Goal: Task Accomplishment & Management: Manage account settings

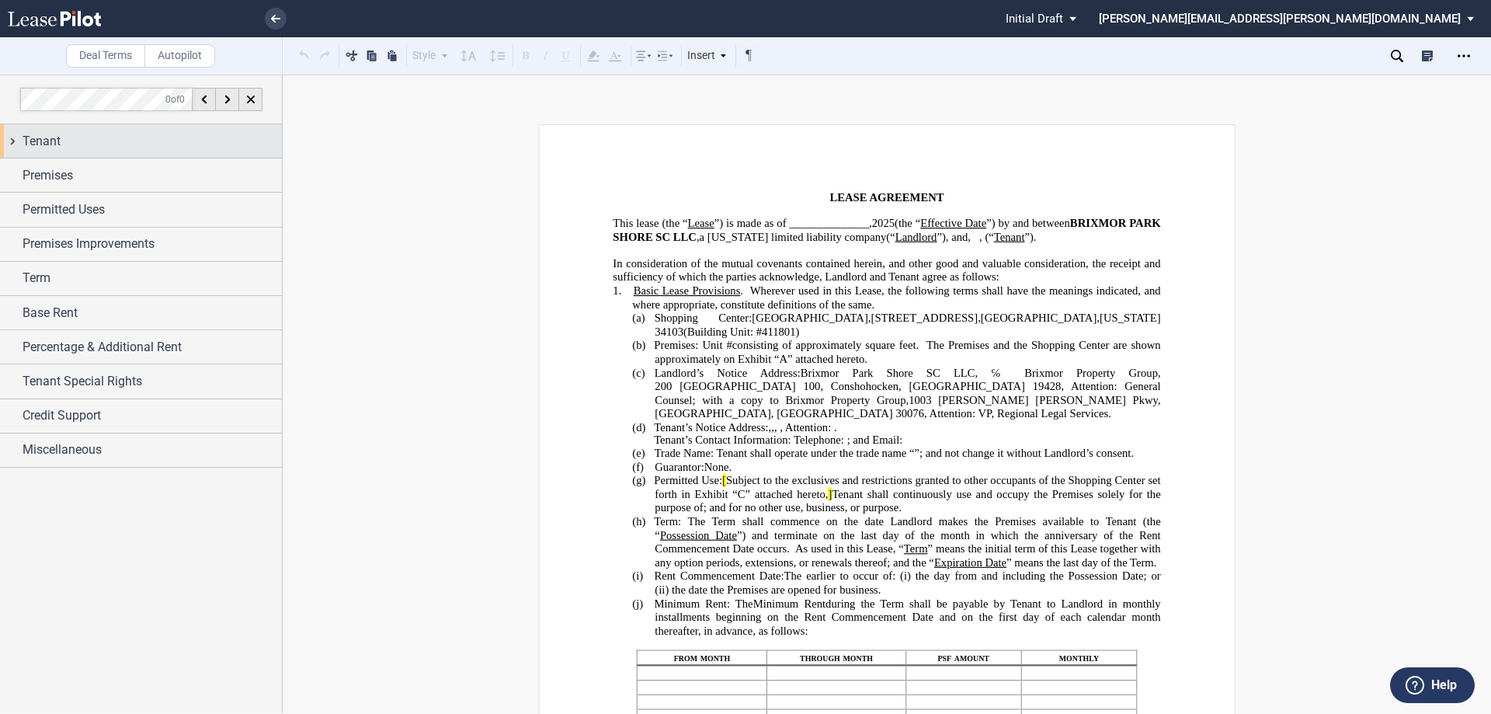
drag, startPoint x: 9, startPoint y: 139, endPoint x: 1, endPoint y: 141, distance: 8.9
click at [2, 141] on div "Tenant" at bounding box center [141, 140] width 282 height 33
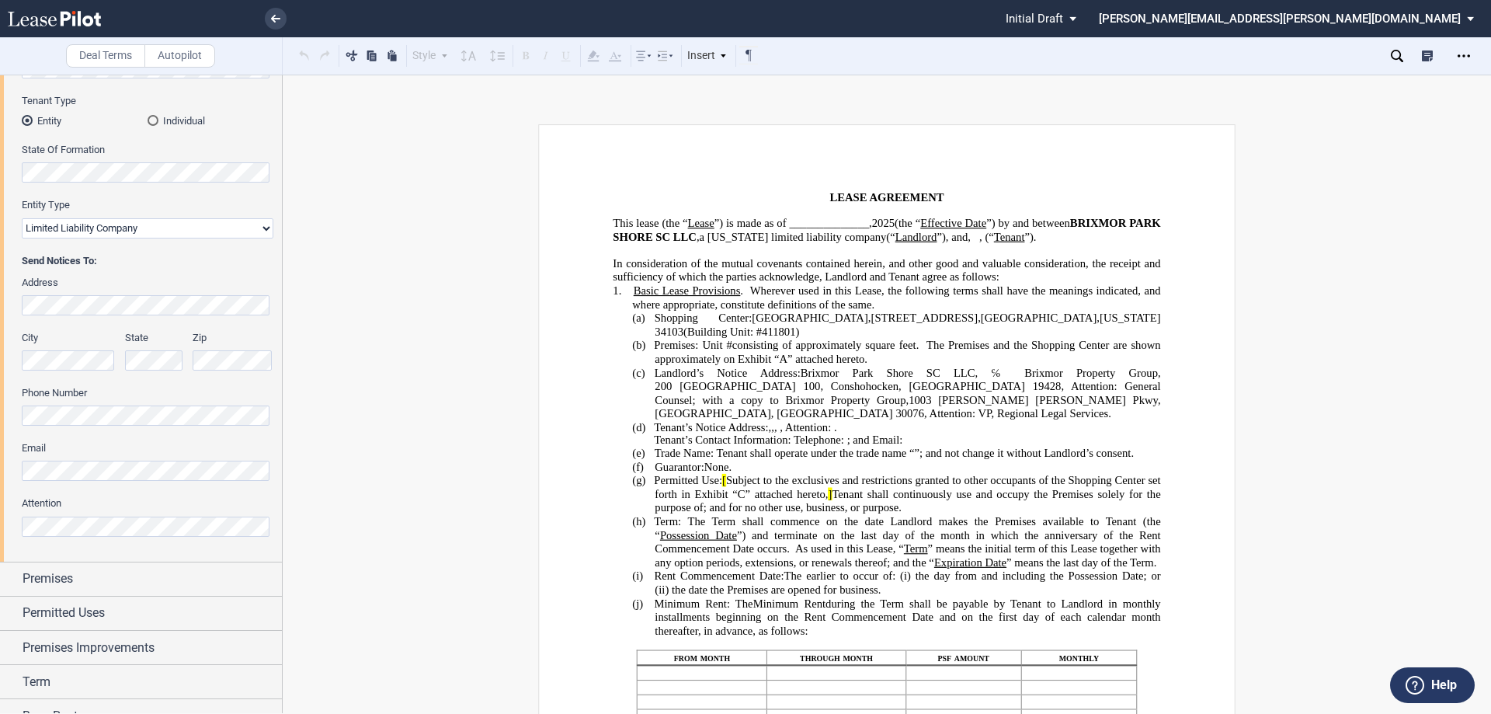
scroll to position [233, 0]
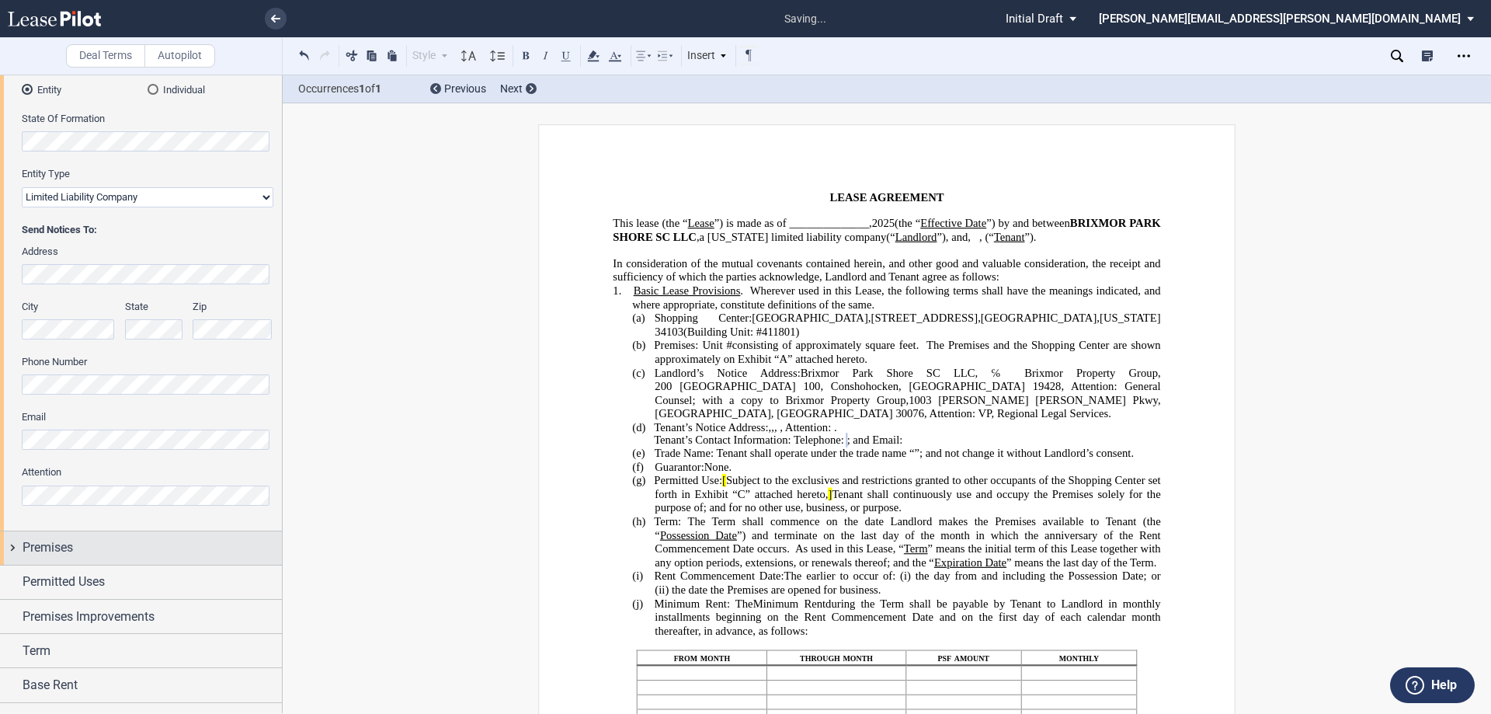
click at [11, 547] on div "Premises" at bounding box center [141, 547] width 282 height 33
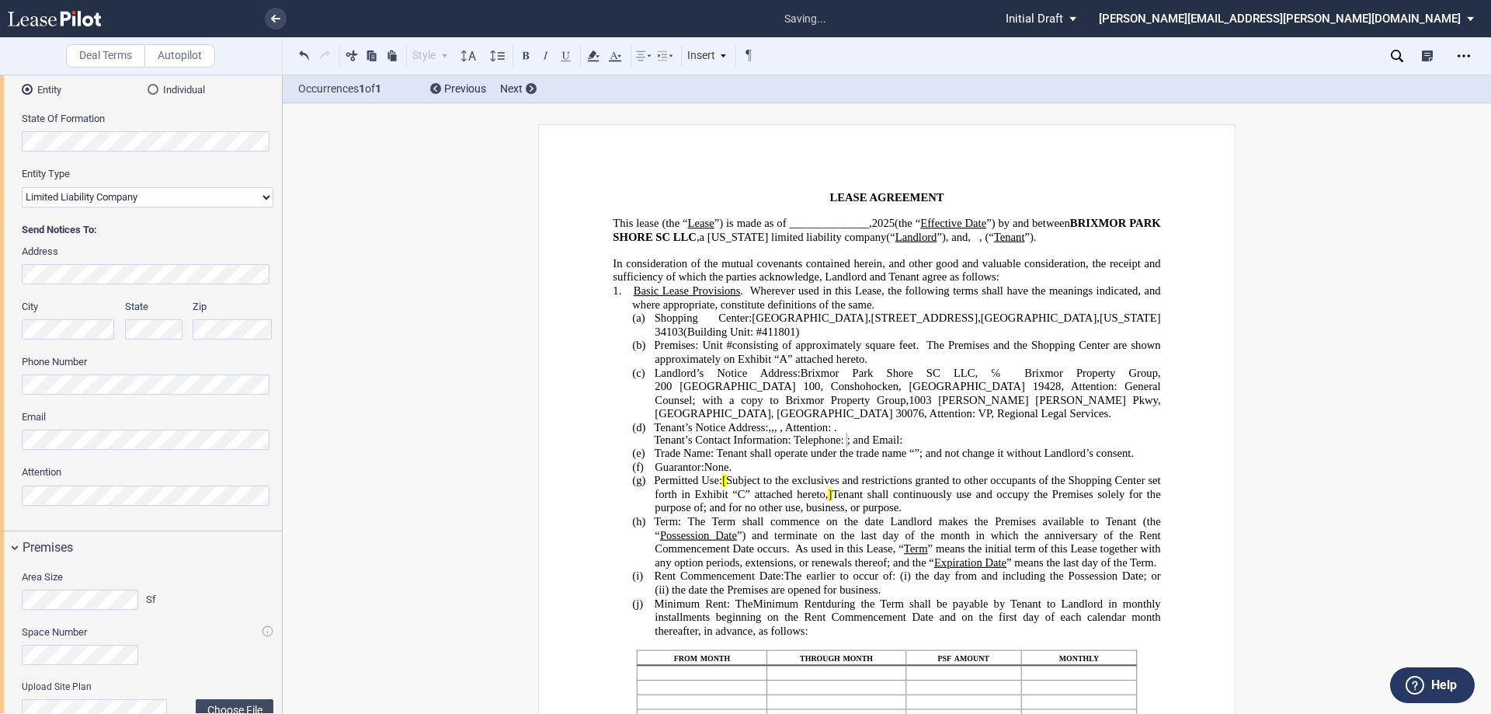
scroll to position [466, 0]
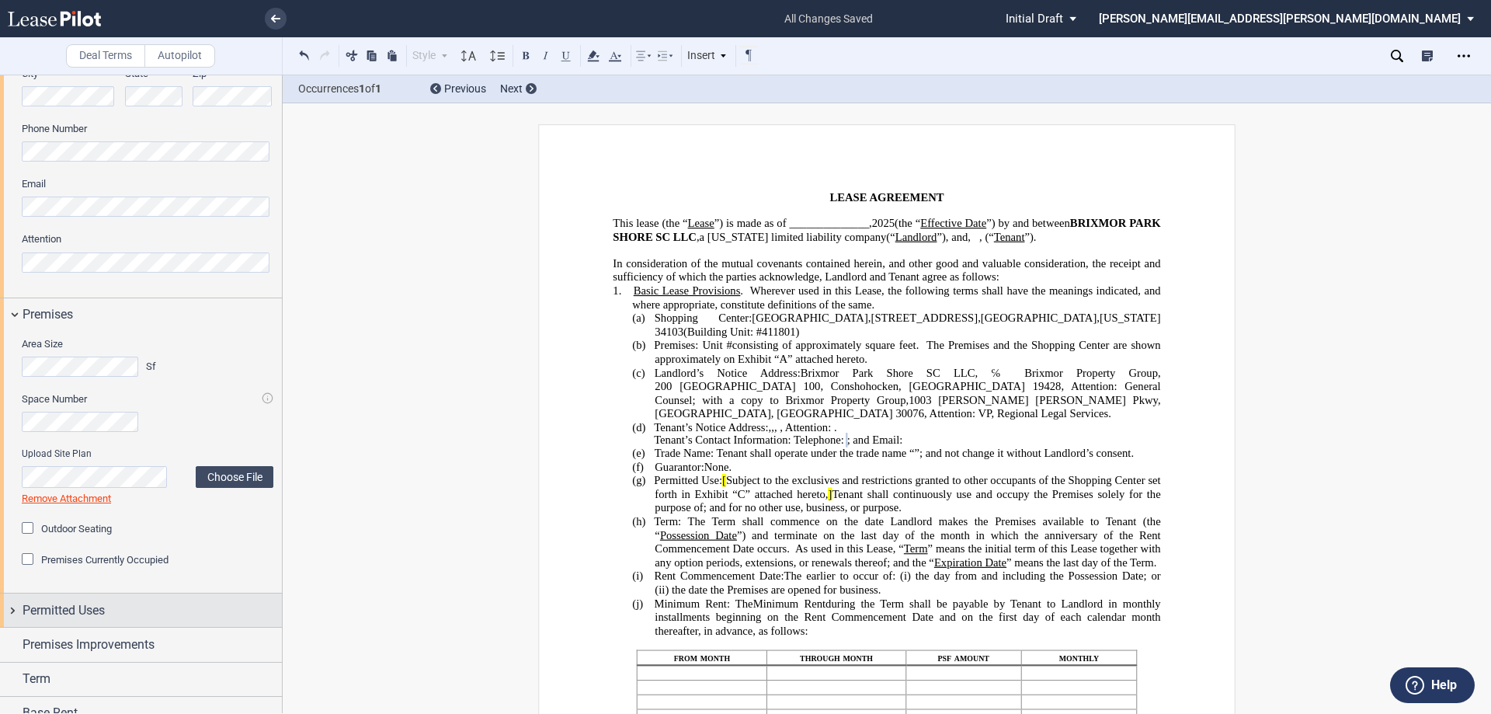
click at [9, 606] on div "Permitted Uses" at bounding box center [141, 609] width 282 height 33
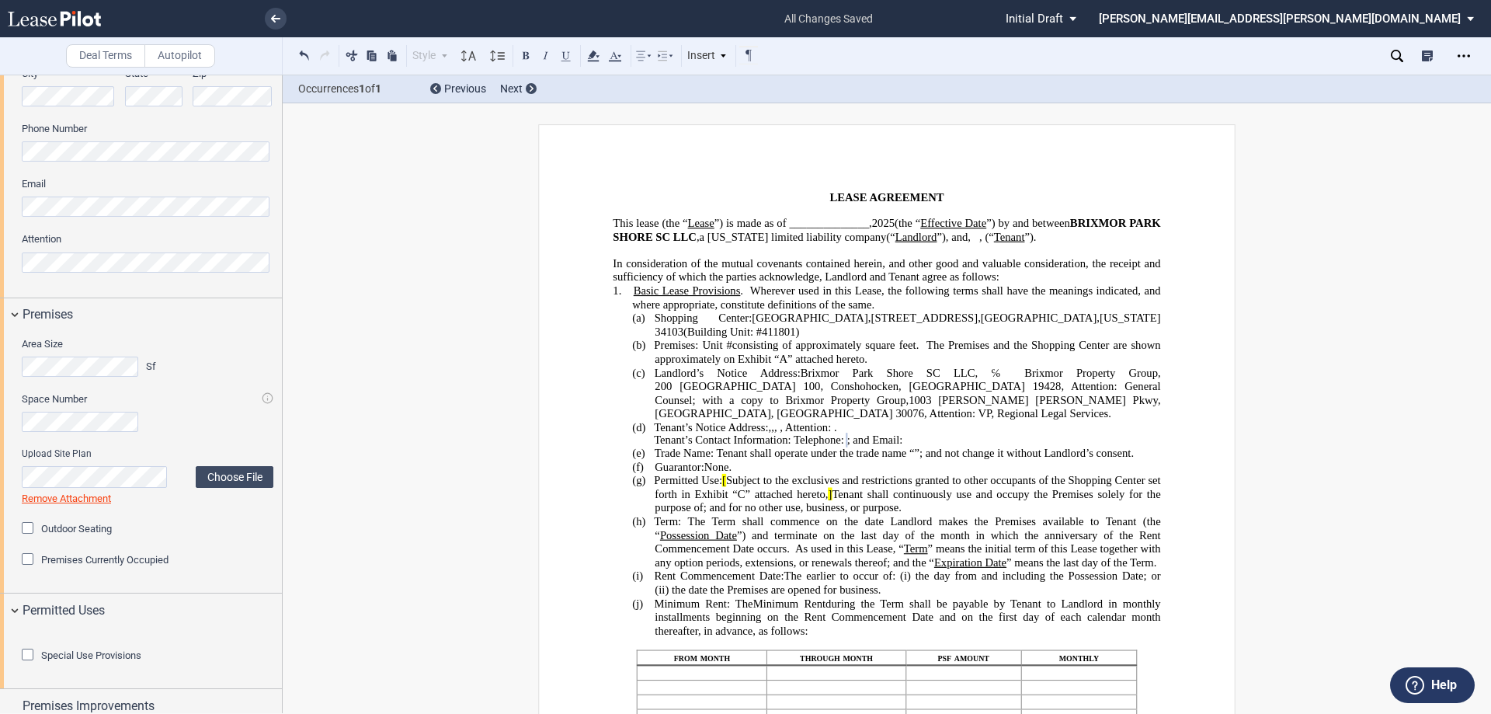
scroll to position [768, 0]
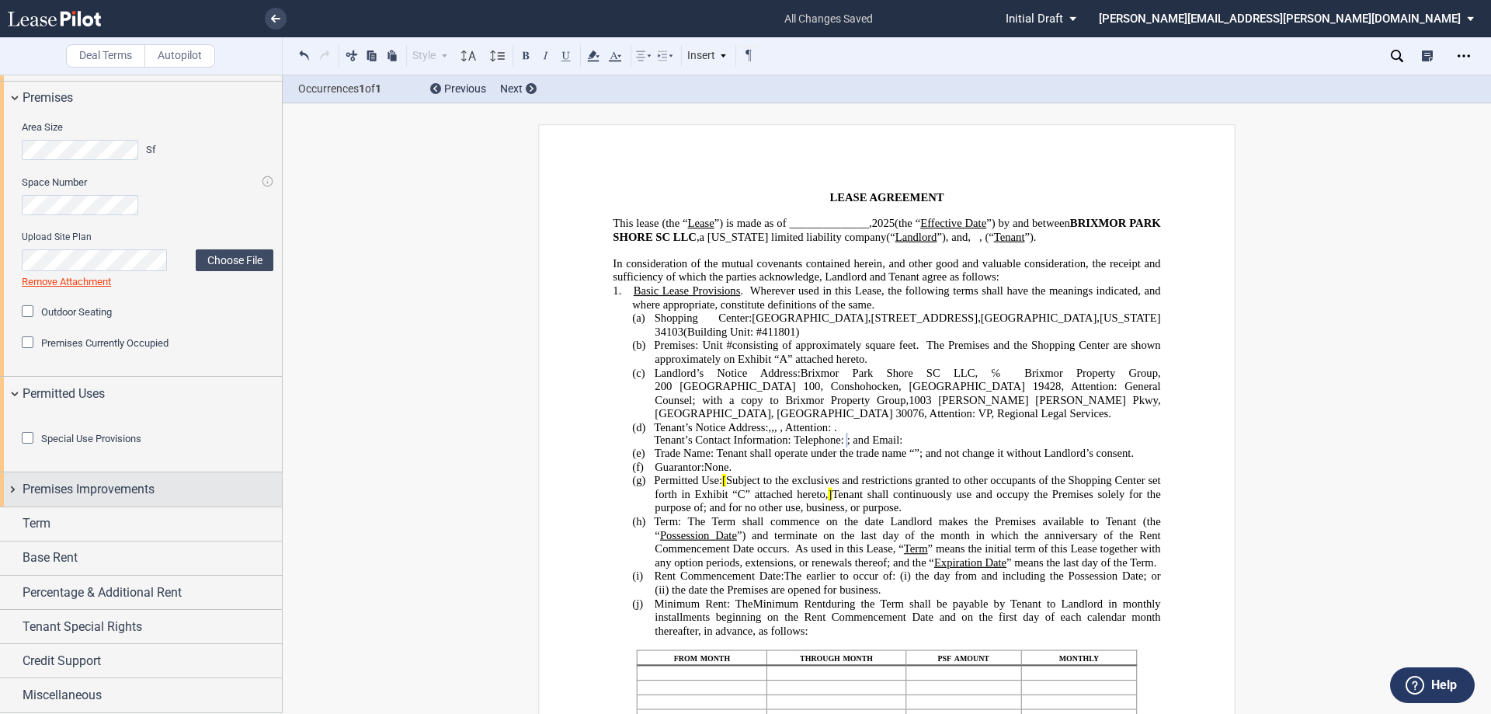
click at [9, 489] on div "Premises Improvements" at bounding box center [141, 488] width 282 height 33
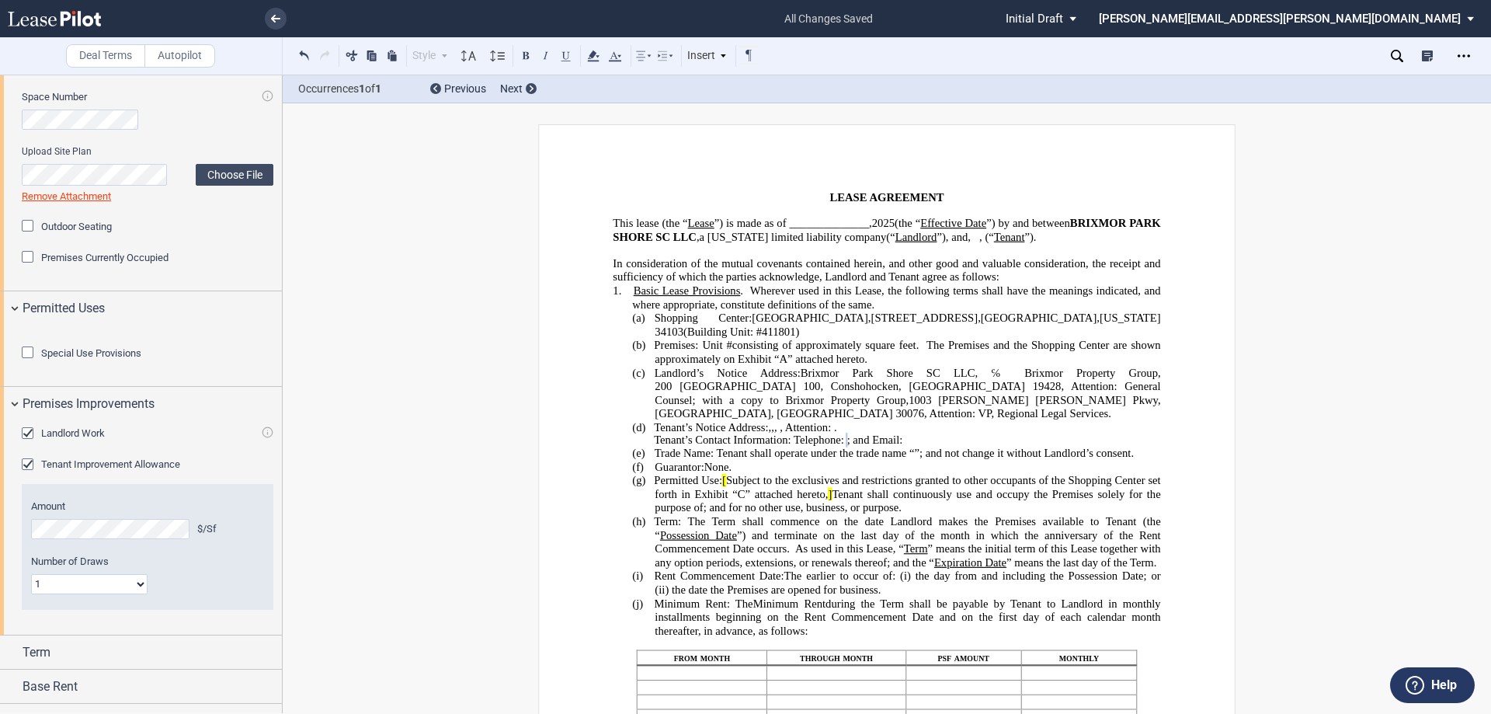
click at [30, 443] on div "Landlord Work" at bounding box center [30, 435] width 16 height 16
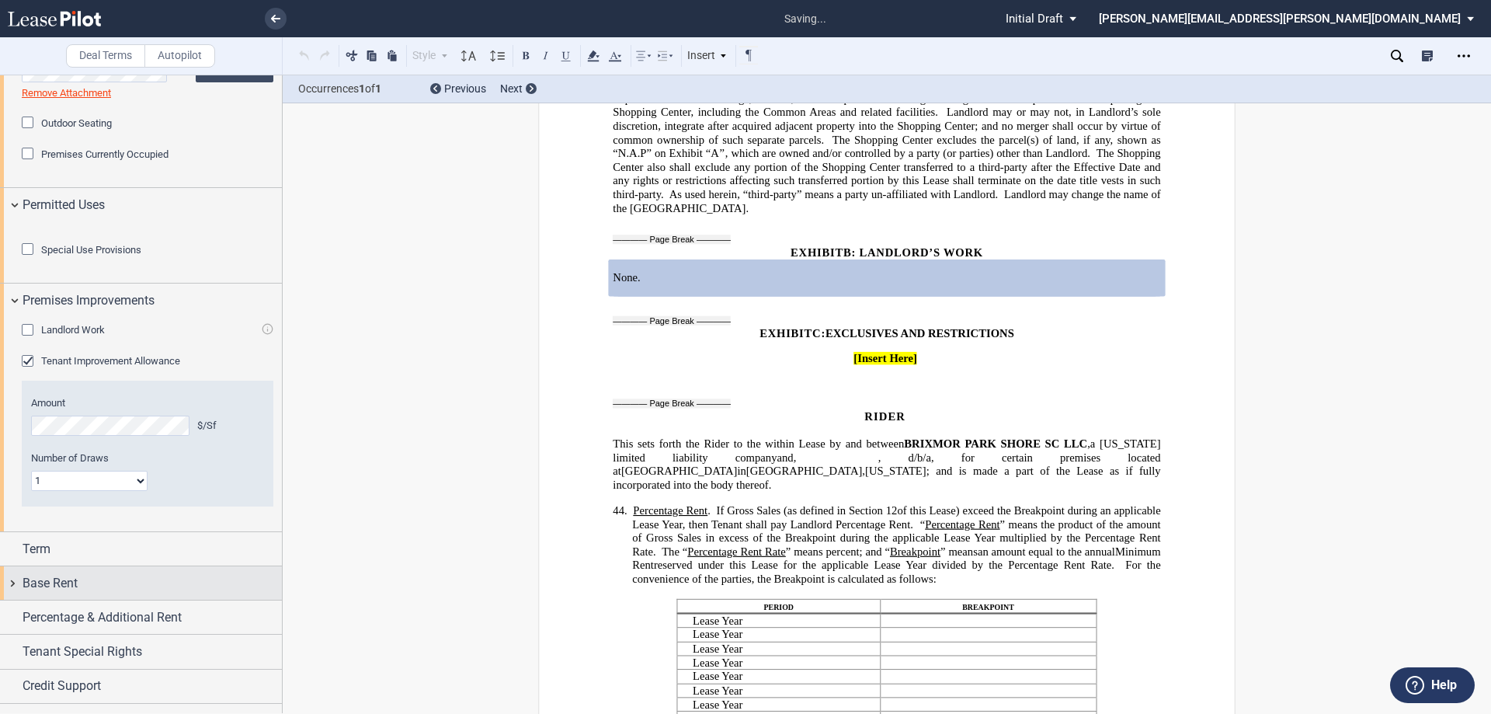
scroll to position [981, 0]
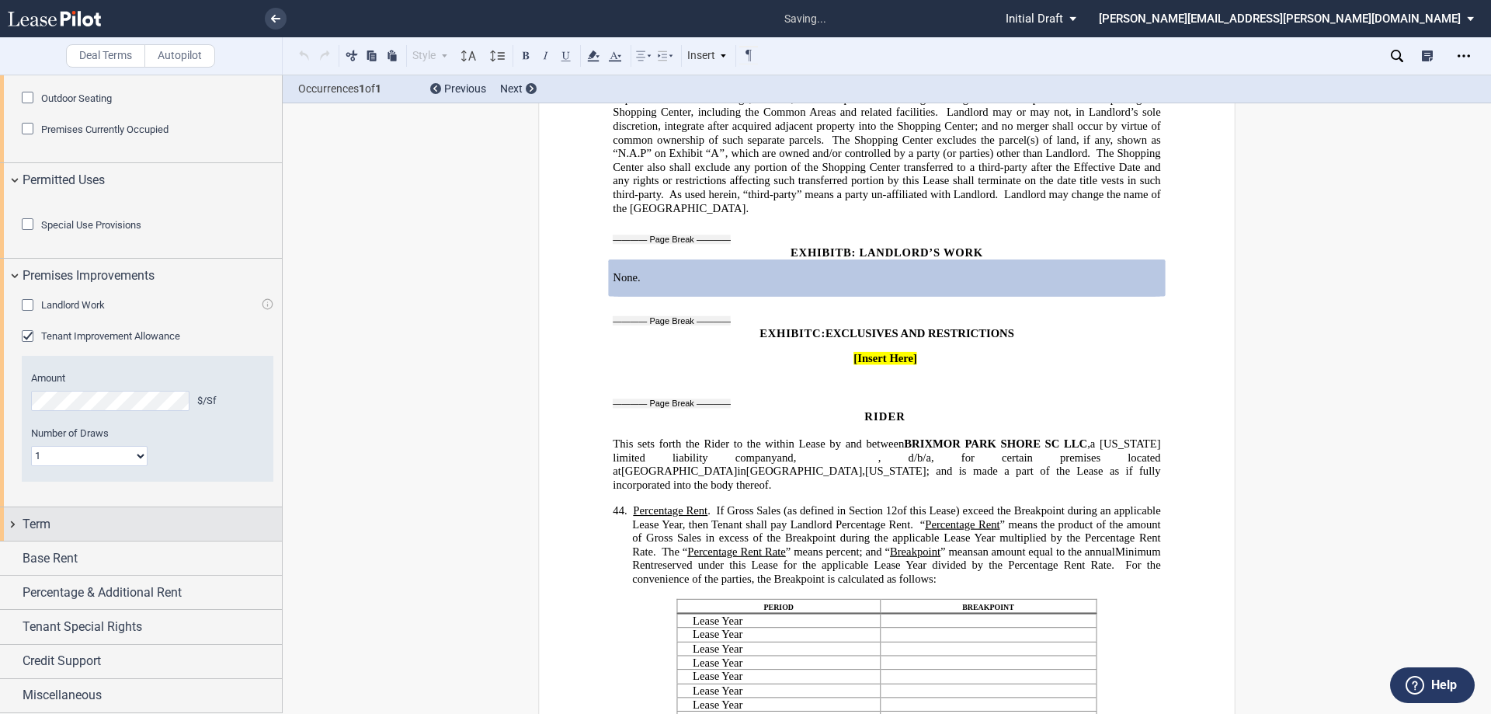
click at [12, 525] on div "Term" at bounding box center [141, 523] width 282 height 33
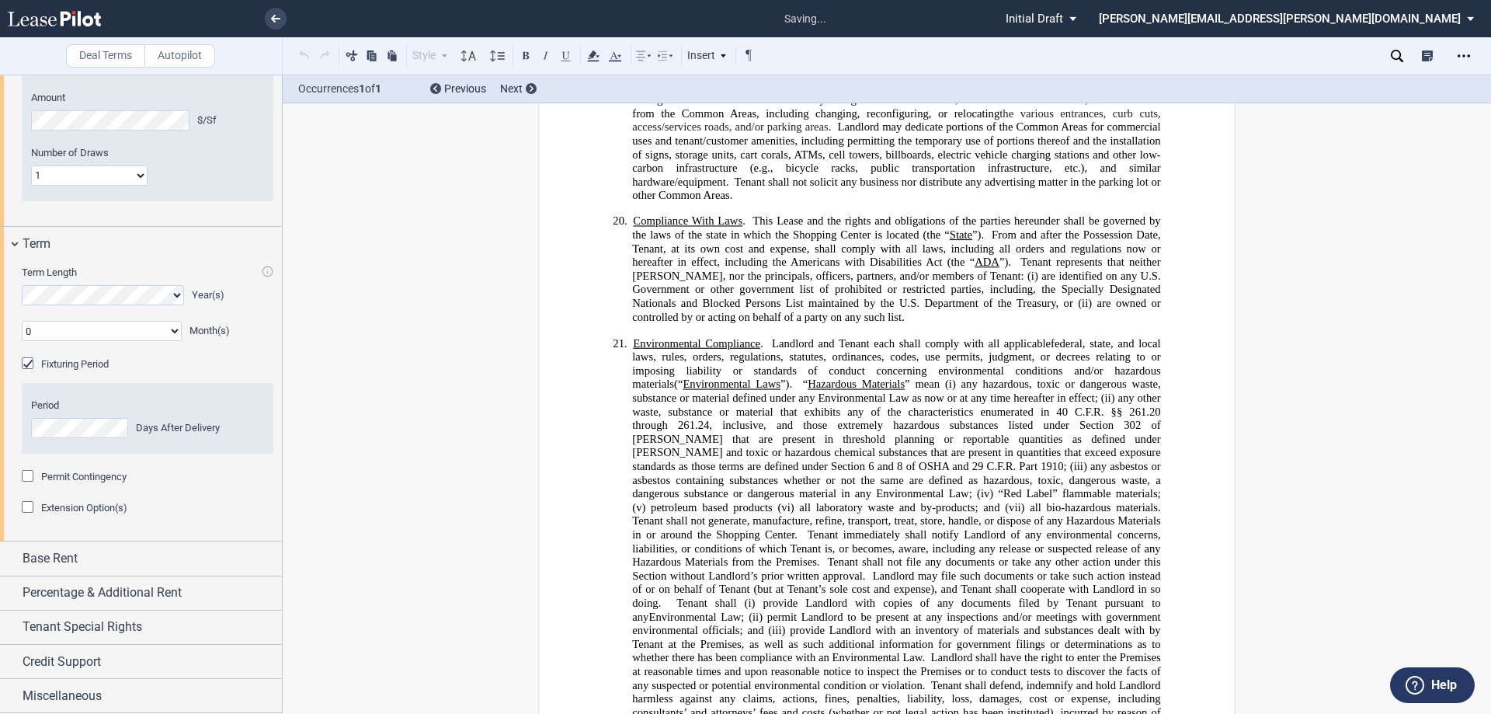
scroll to position [408, 0]
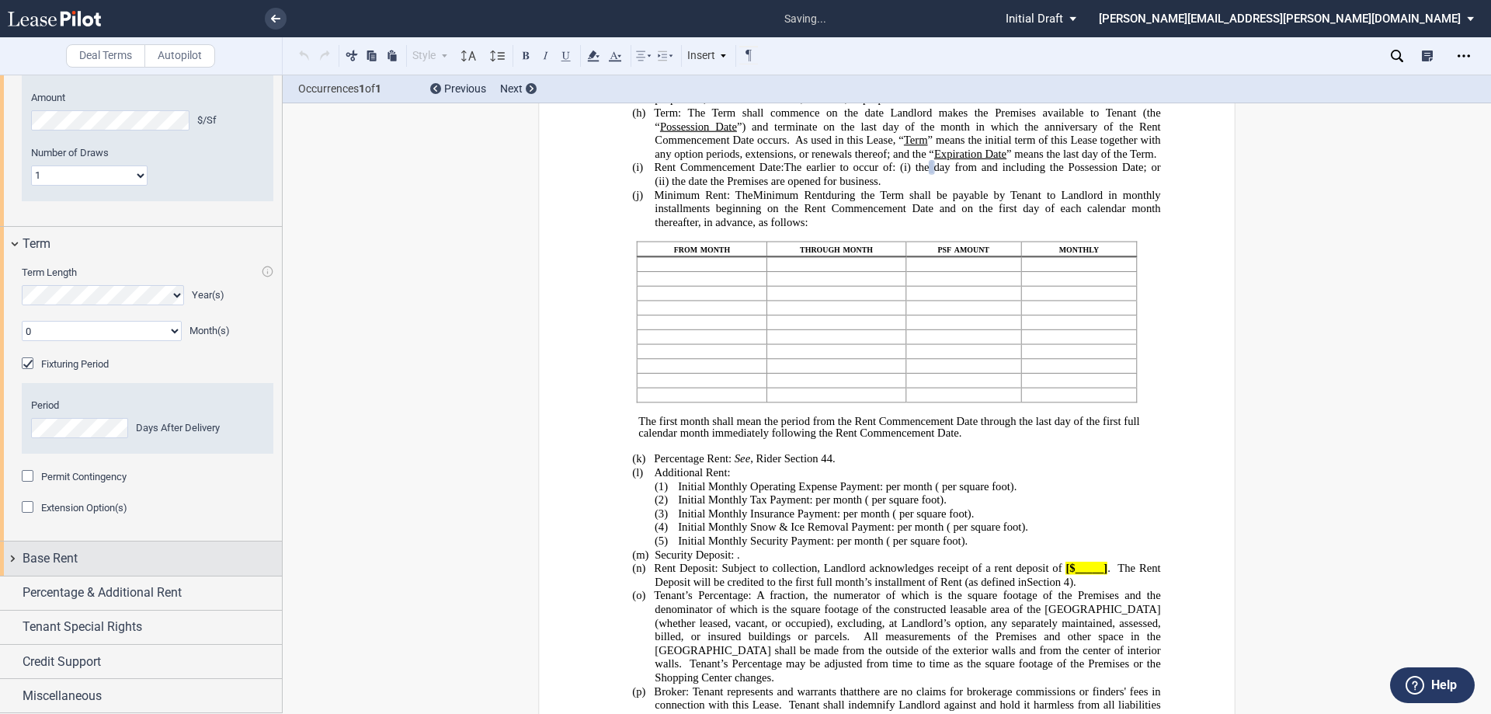
click at [13, 575] on div "Base Rent" at bounding box center [141, 557] width 282 height 33
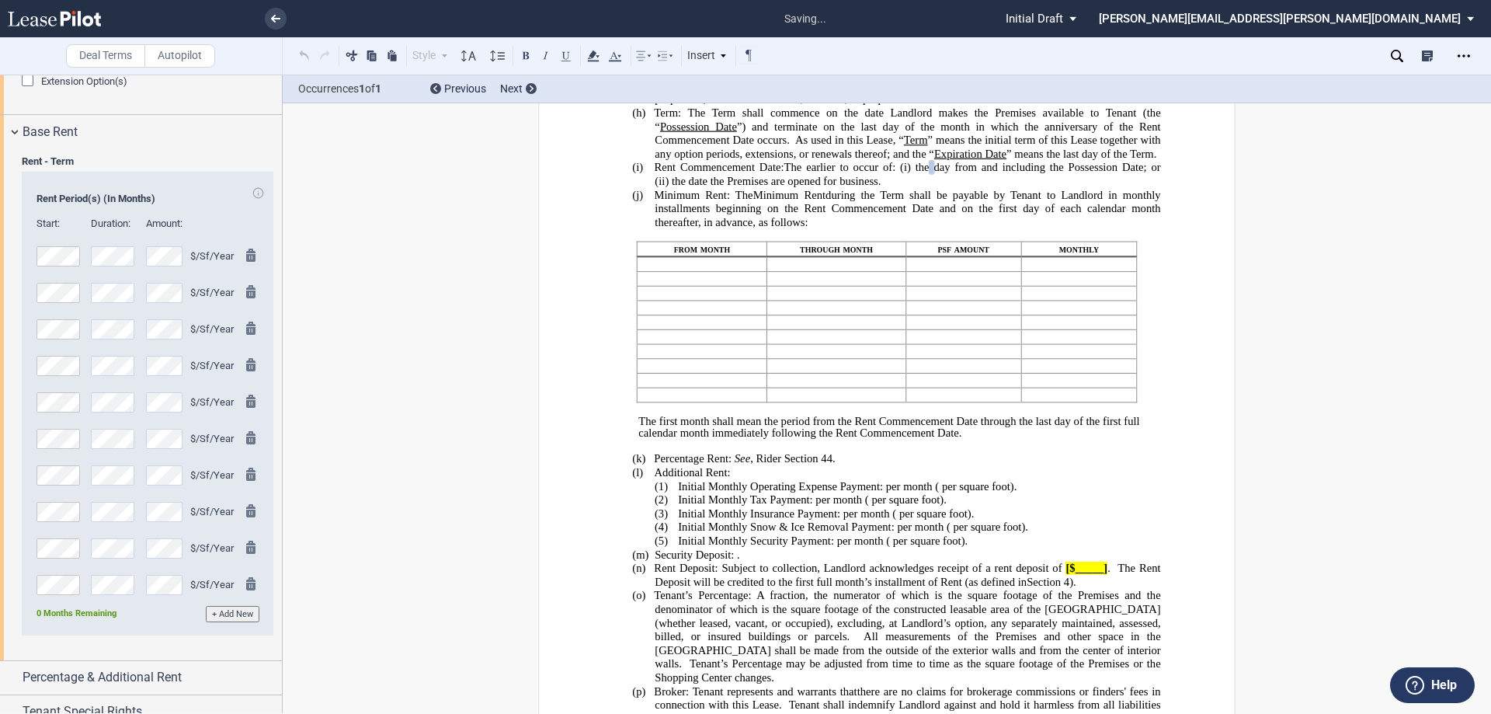
scroll to position [1773, 0]
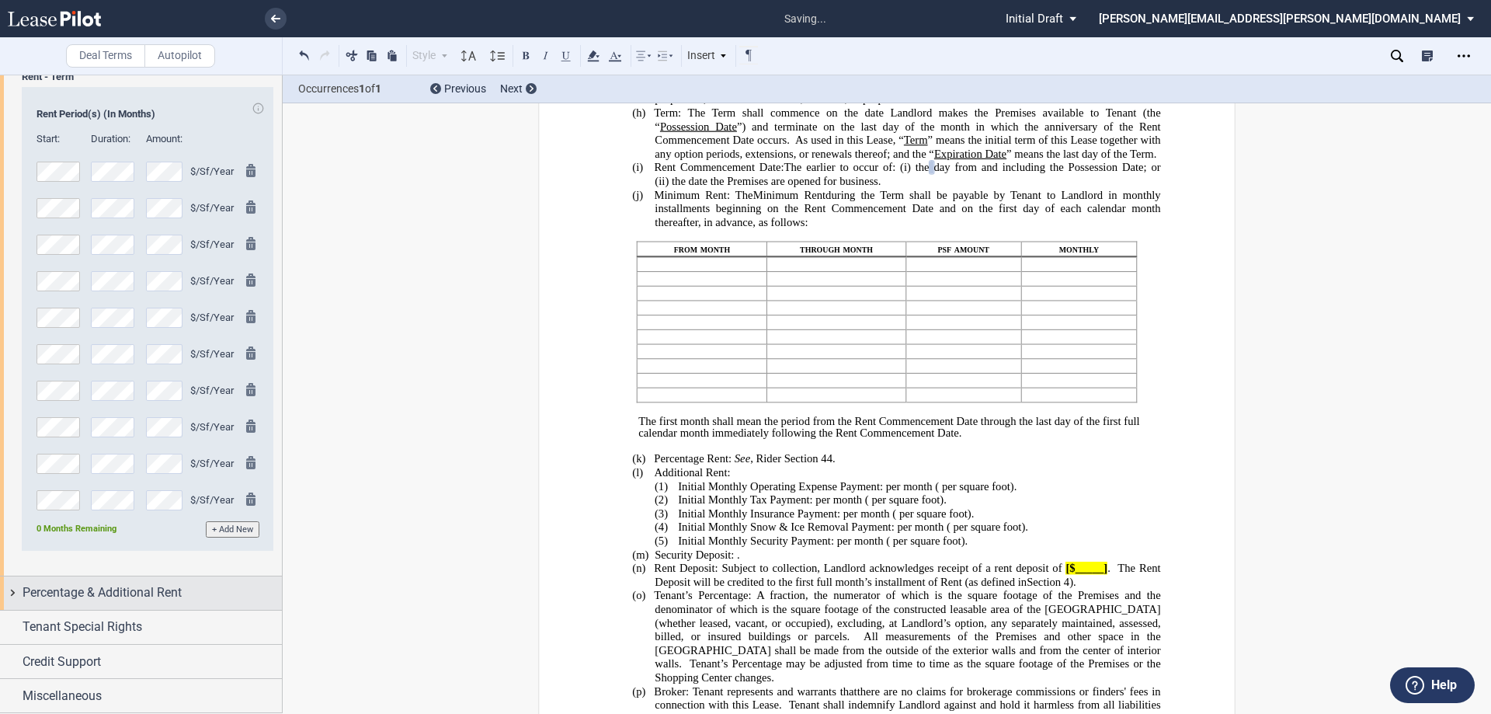
click at [15, 590] on div "Percentage & Additional Rent" at bounding box center [141, 592] width 282 height 33
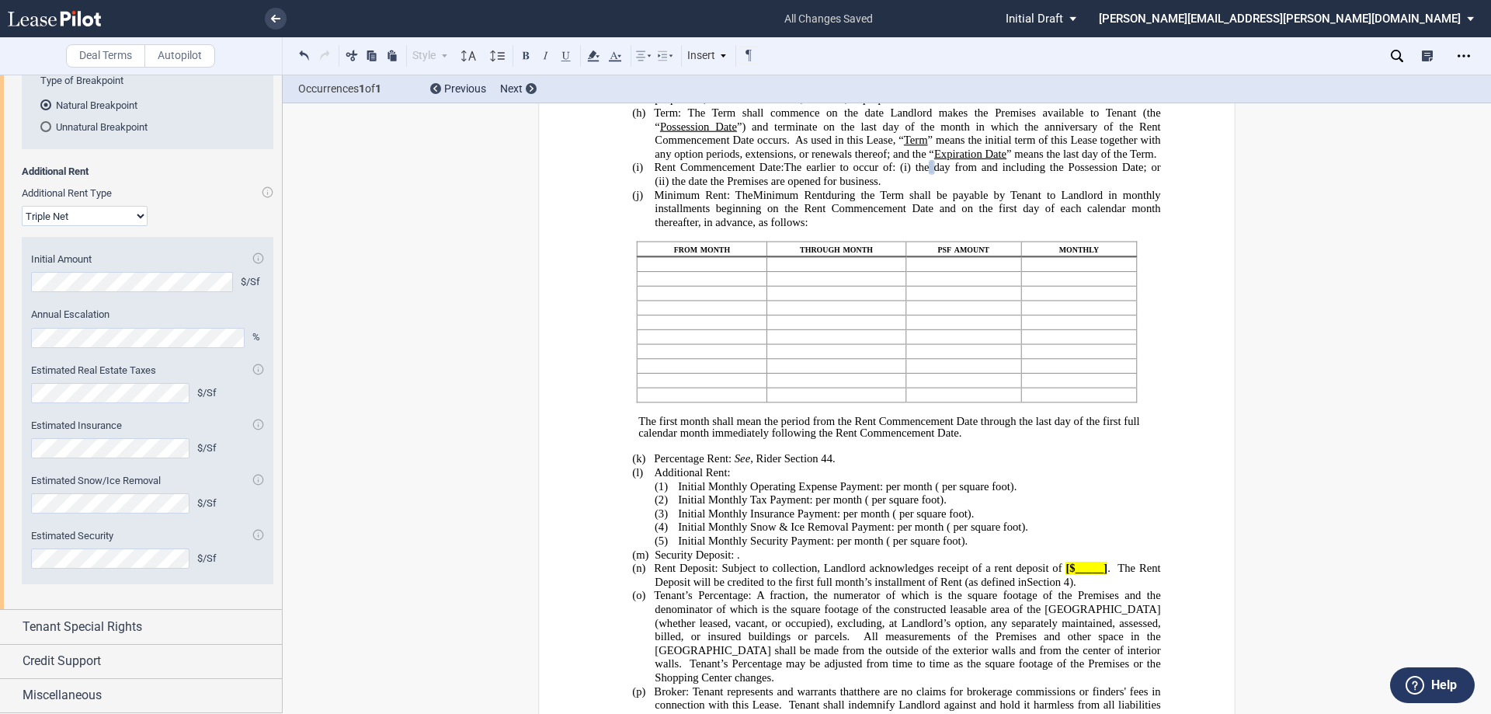
scroll to position [2428, 0]
click at [9, 624] on div "Tenant Special Rights" at bounding box center [141, 626] width 282 height 33
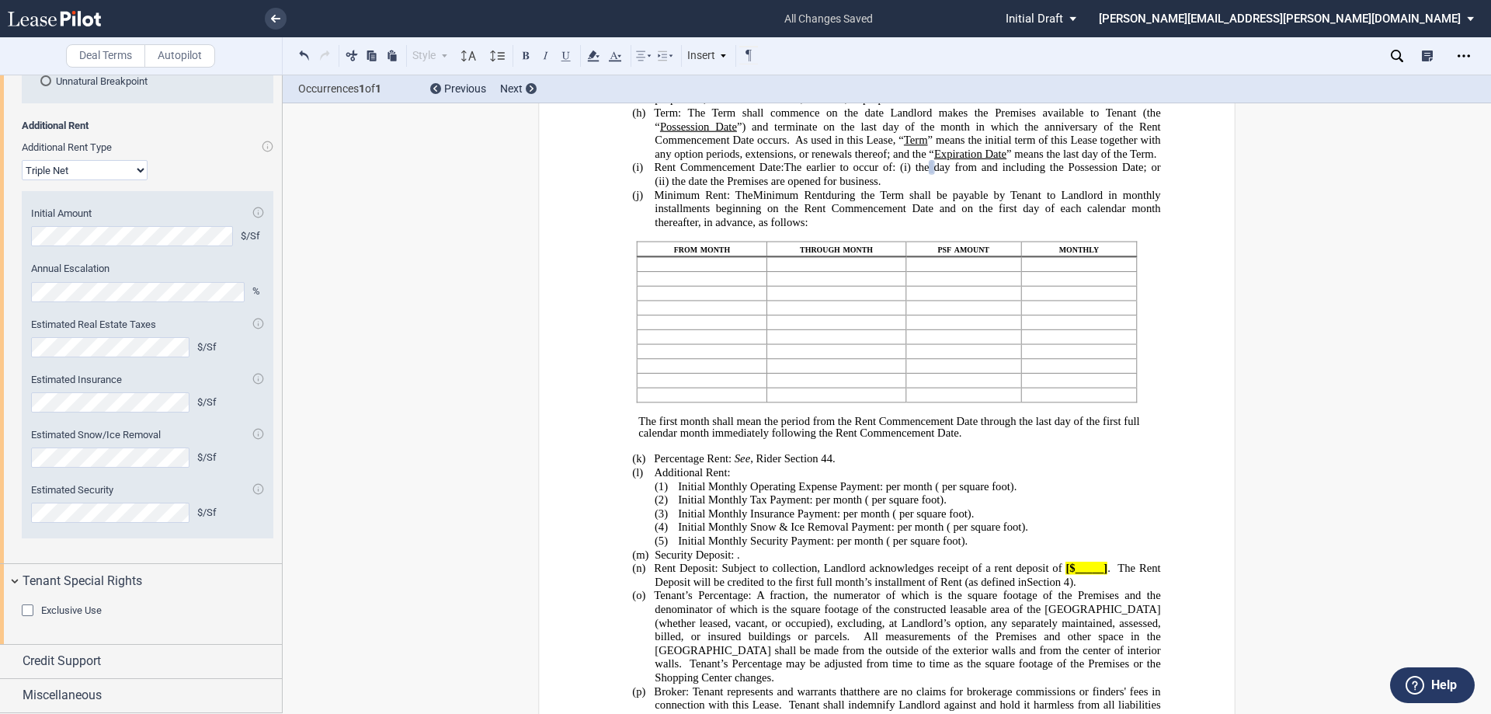
scroll to position [2474, 0]
click at [14, 661] on div "Credit Support" at bounding box center [141, 660] width 282 height 33
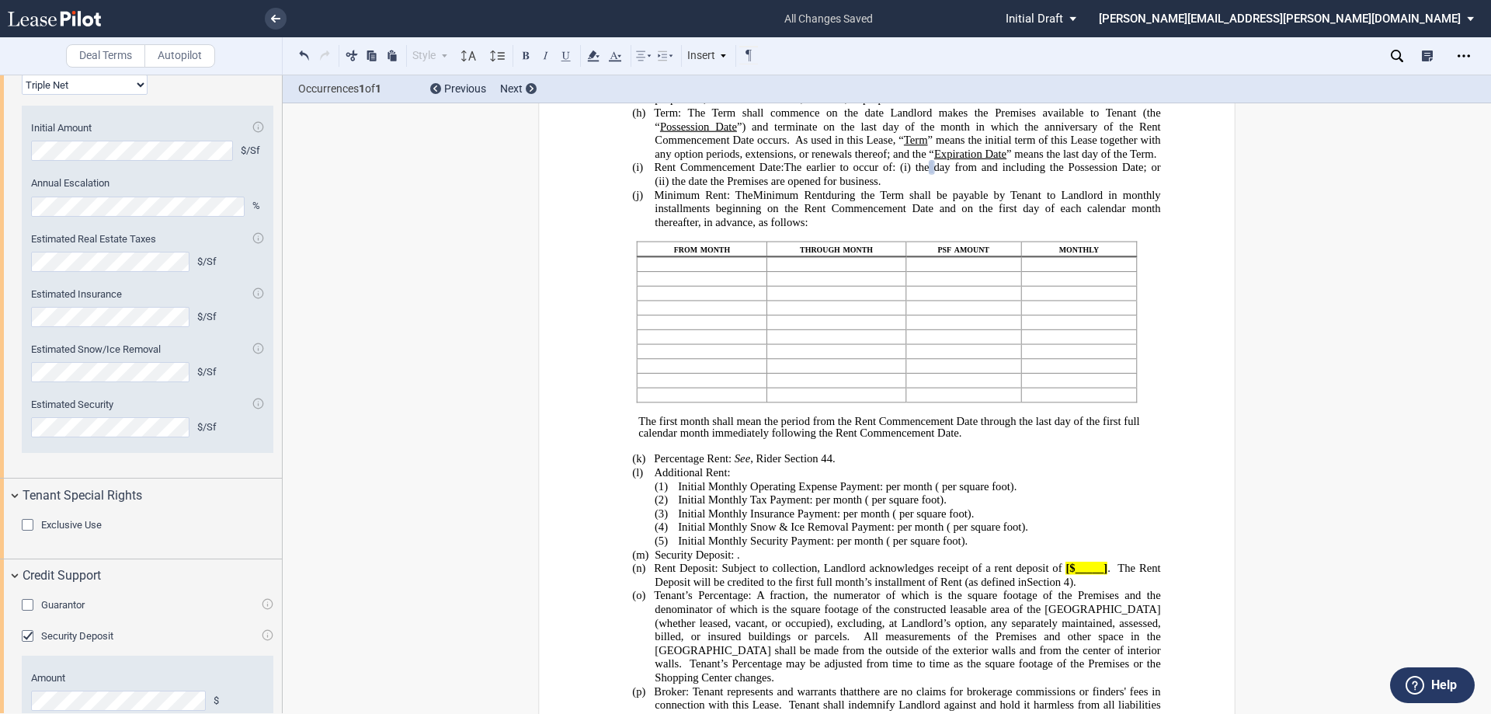
scroll to position [2632, 0]
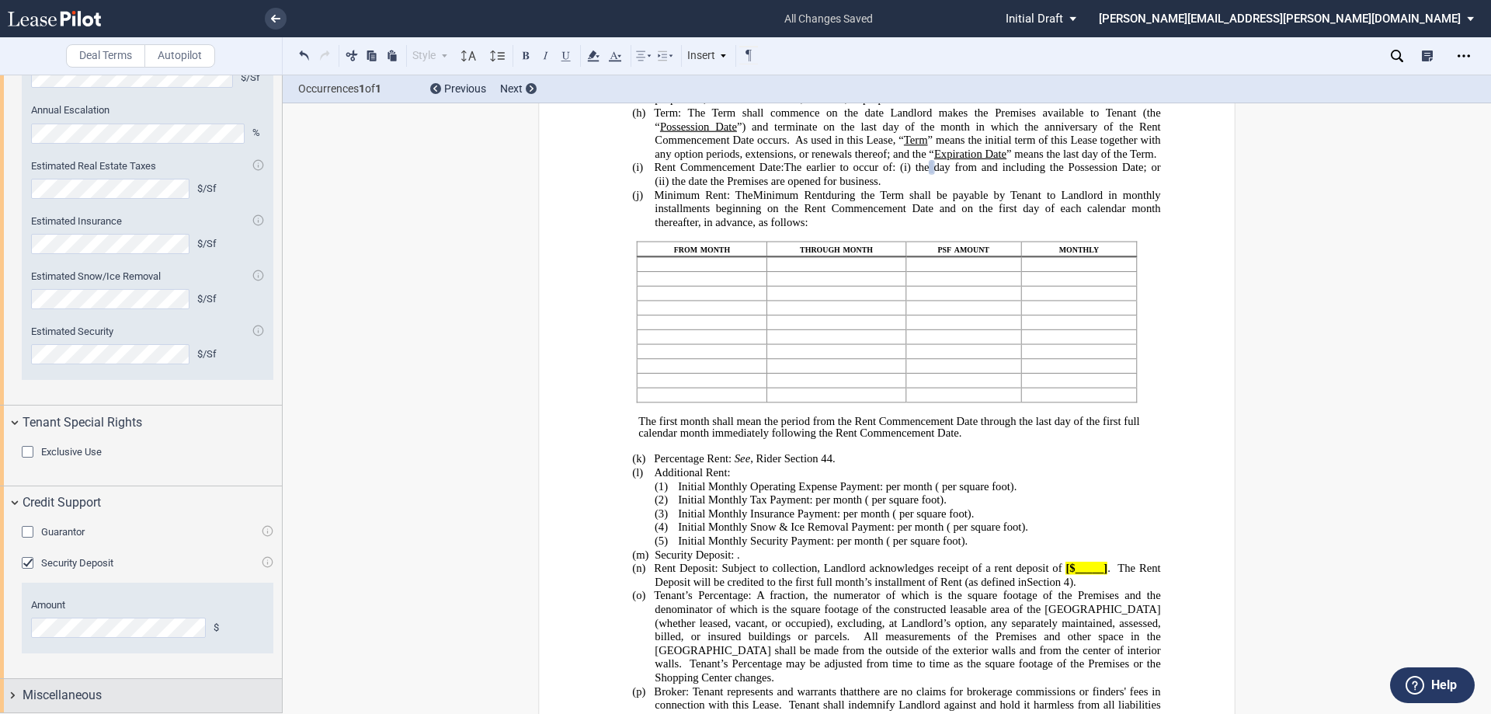
click at [12, 689] on div "Miscellaneous" at bounding box center [141, 695] width 282 height 33
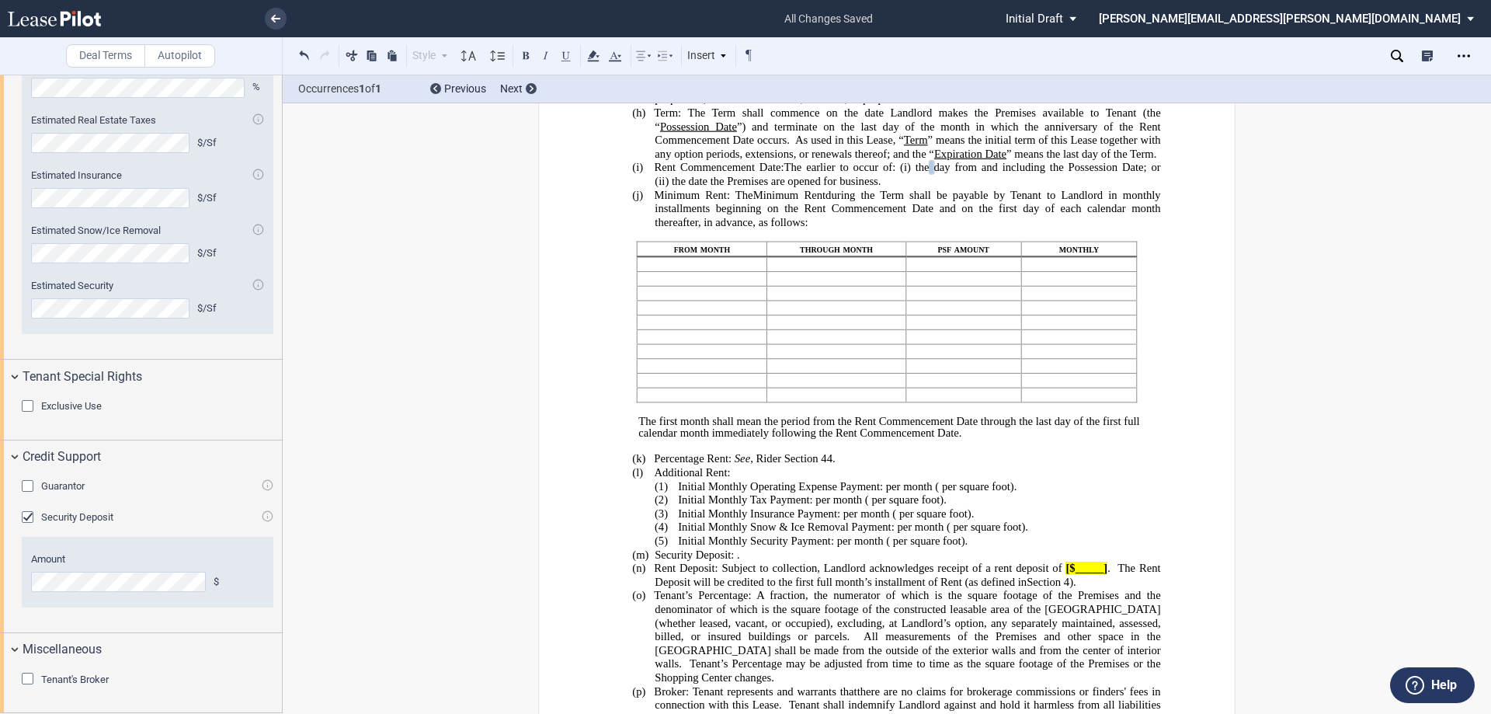
scroll to position [2678, 0]
click at [1466, 56] on icon "Open Lease options menu" at bounding box center [1463, 56] width 12 height 12
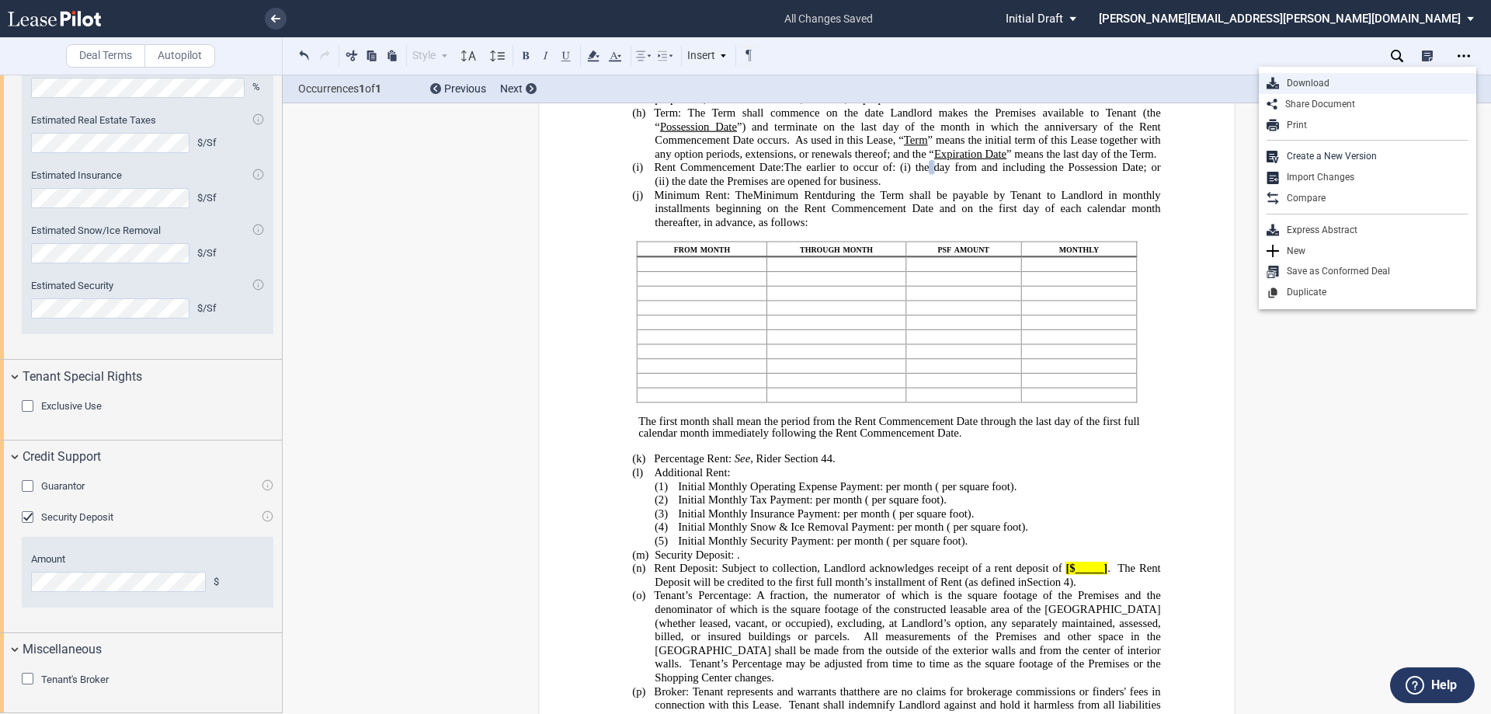
click at [1304, 83] on div "Download" at bounding box center [1373, 83] width 189 height 13
